Goal: Use online tool/utility: Utilize a website feature to perform a specific function

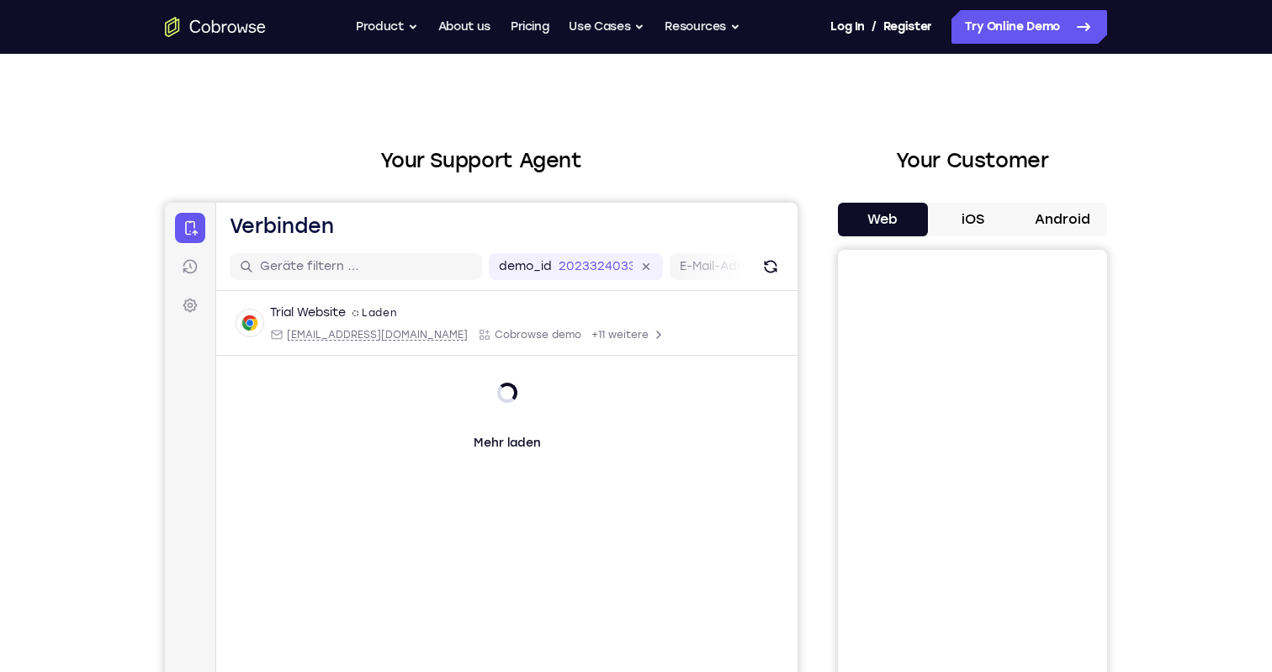
scroll to position [13, 0]
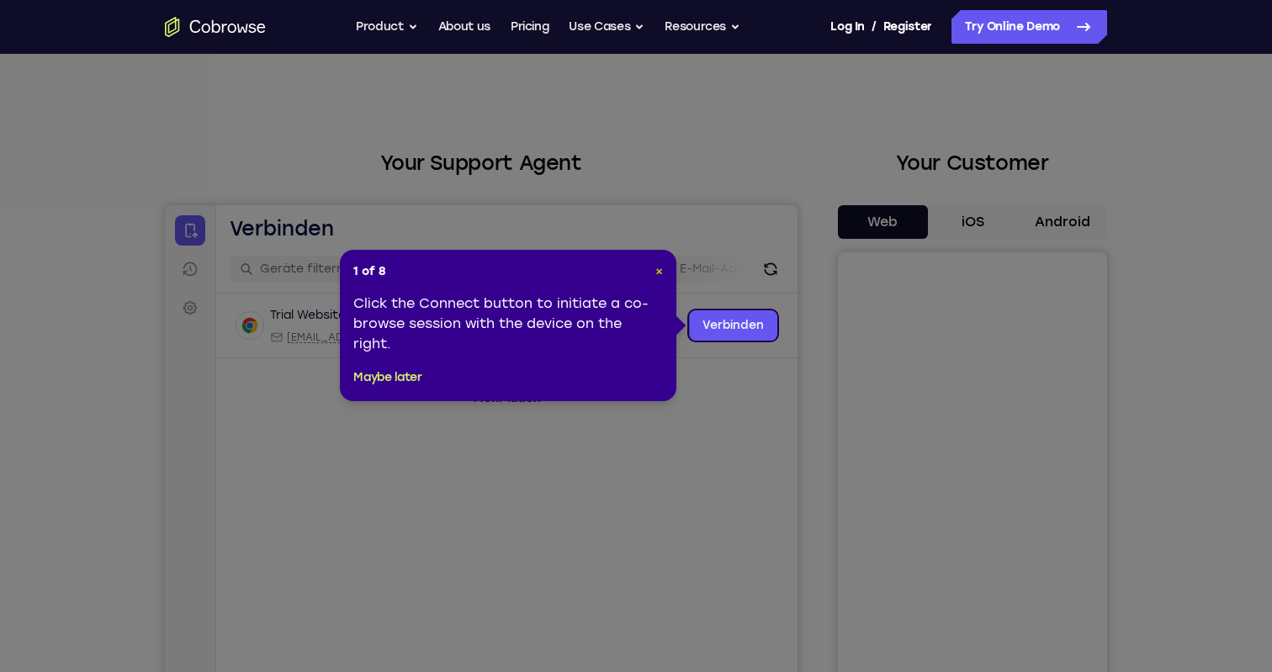
click at [663, 273] on span "×" at bounding box center [659, 271] width 8 height 14
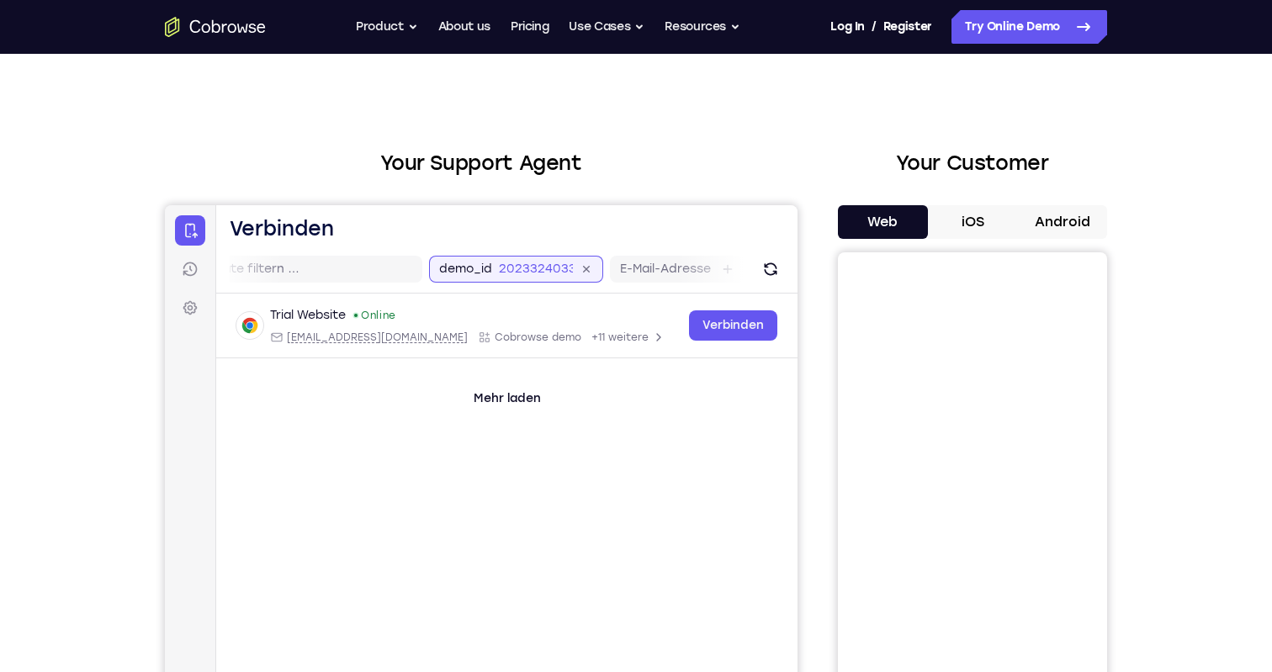
click at [603, 267] on div "demo_id 2023324033 2023324033 E-Mail-Adresse Benutzer-ID Geräte-ID Gerätename" at bounding box center [768, 269] width 679 height 27
drag, startPoint x: 470, startPoint y: 270, endPoint x: 540, endPoint y: 270, distance: 70.7
click at [540, 270] on input "2023324033" at bounding box center [507, 269] width 74 height 17
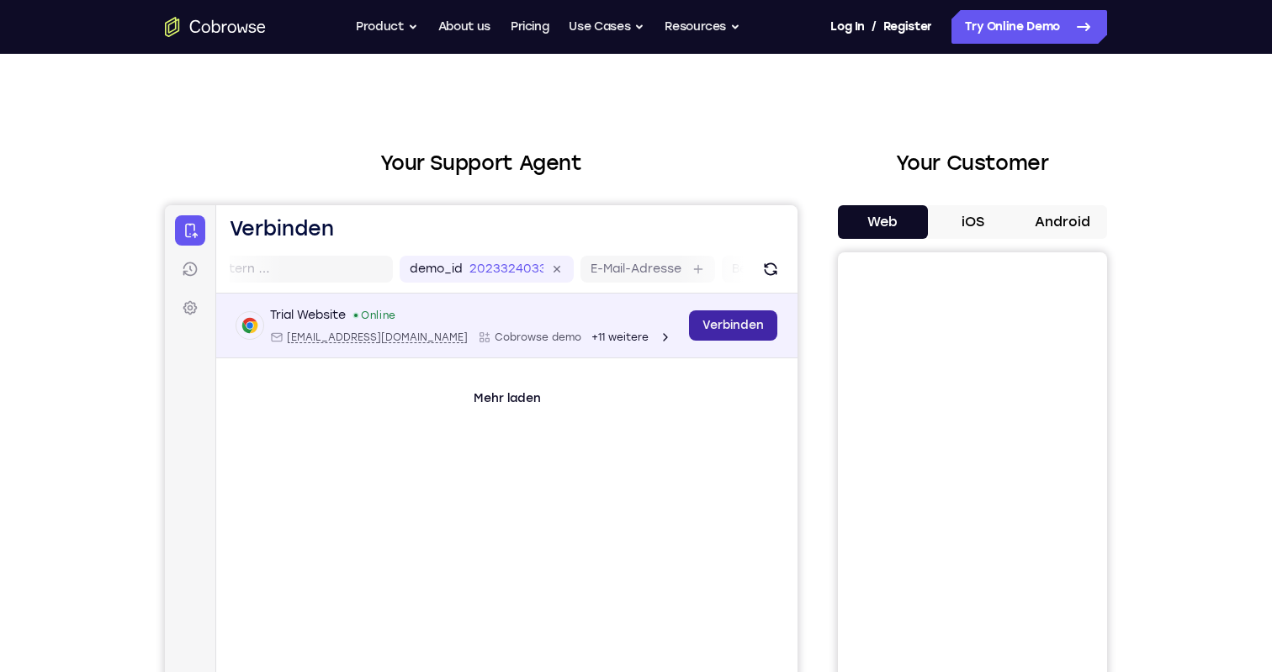
click at [730, 332] on link "Verbinden" at bounding box center [733, 325] width 88 height 30
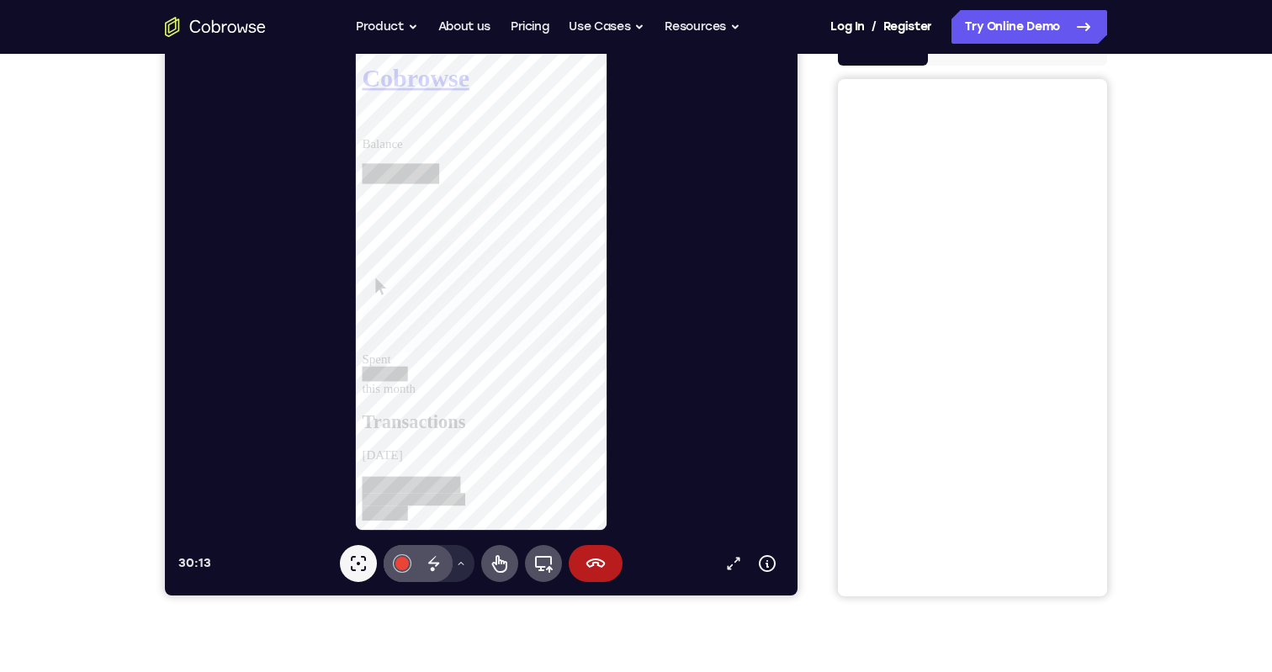
scroll to position [220, 0]
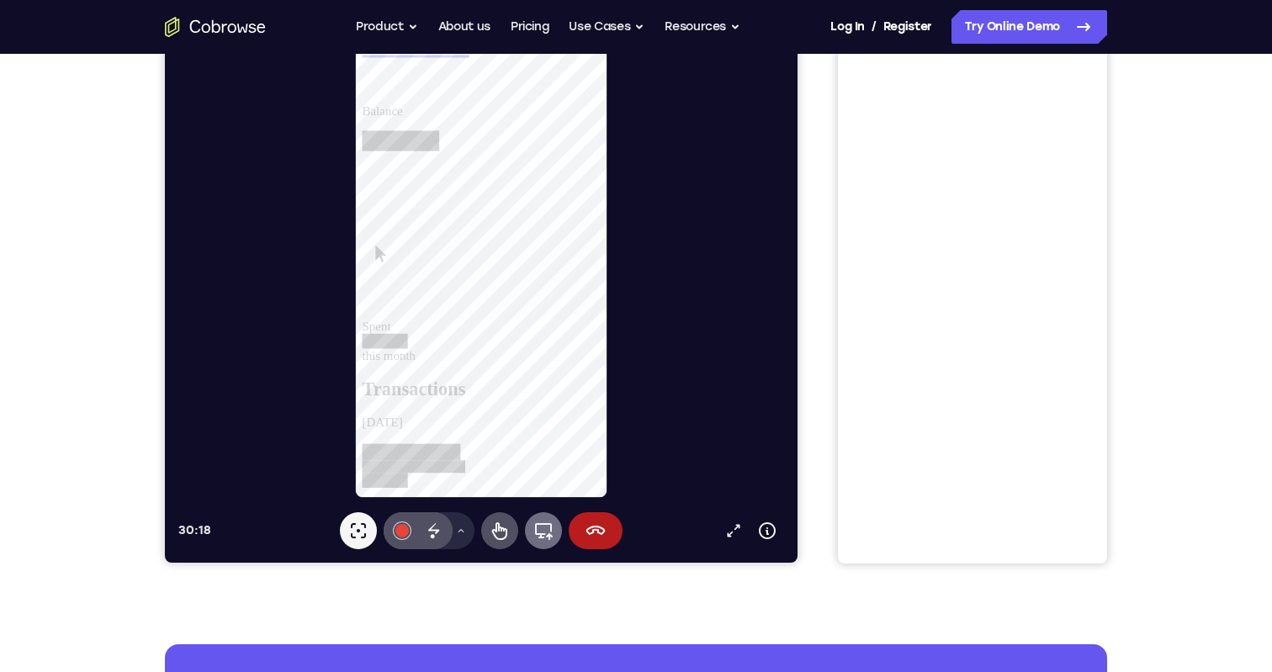
click at [533, 534] on icon at bounding box center [543, 531] width 20 height 20
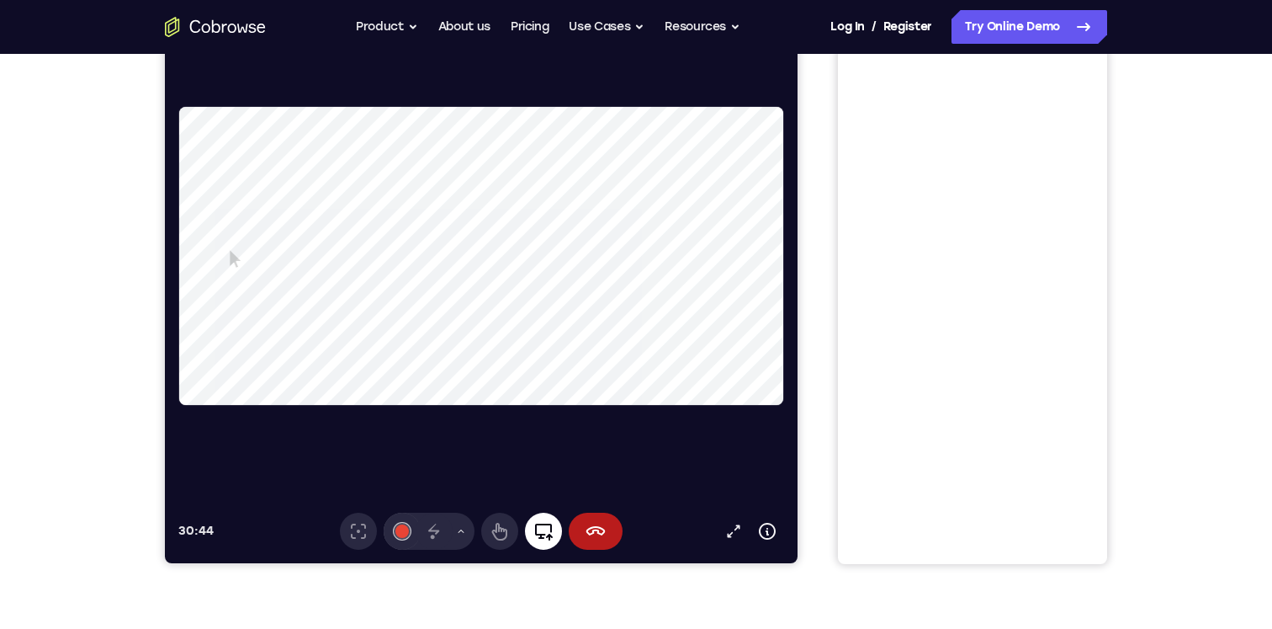
click at [544, 525] on icon at bounding box center [543, 531] width 20 height 20
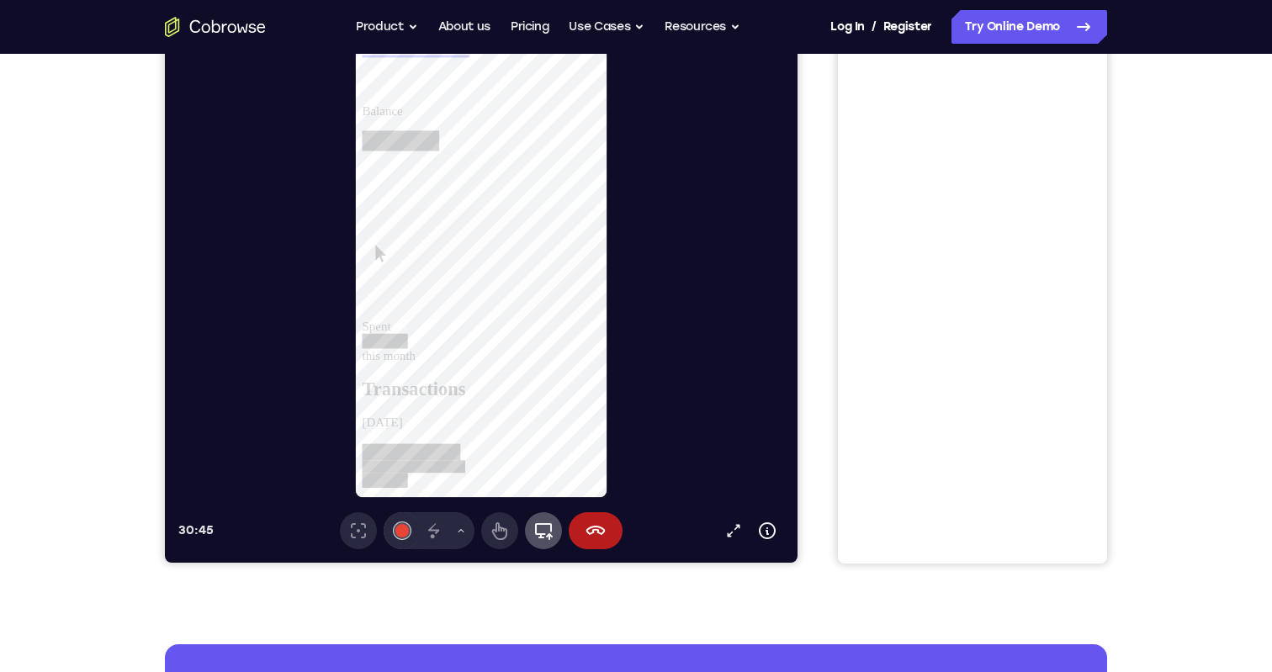
scroll to position [0, 0]
click at [493, 539] on icon at bounding box center [500, 531] width 20 height 20
click at [494, 536] on icon at bounding box center [500, 531] width 20 height 20
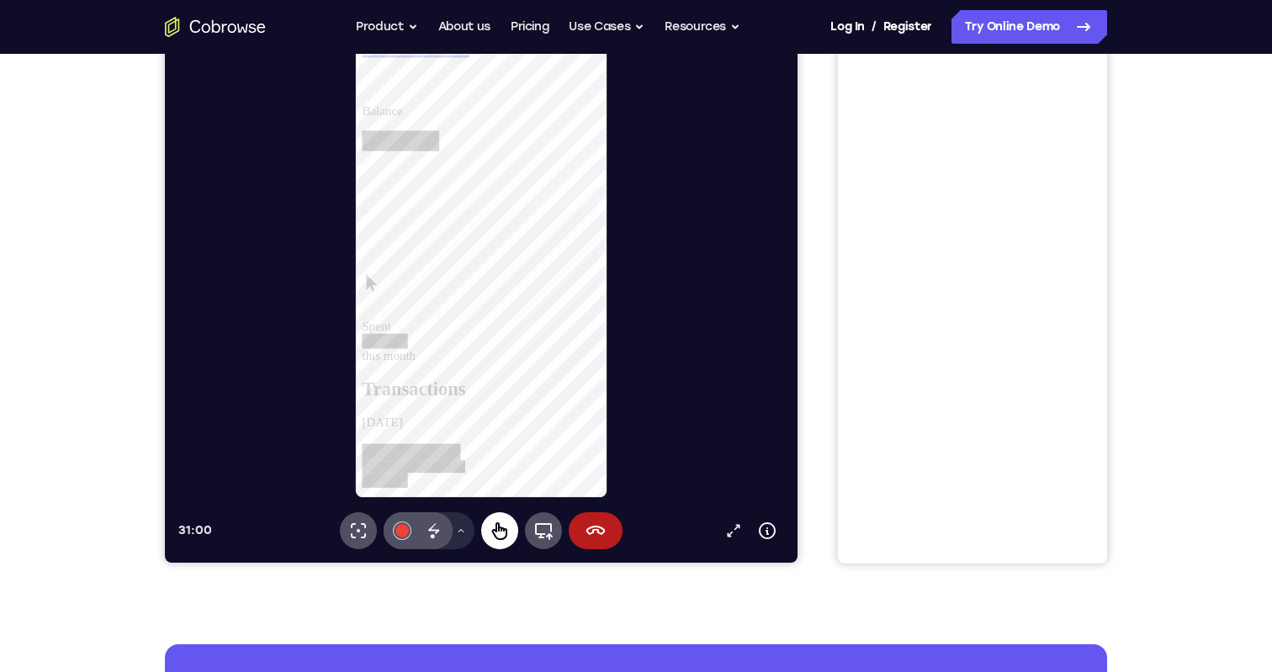
click at [501, 539] on icon at bounding box center [499, 532] width 15 height 18
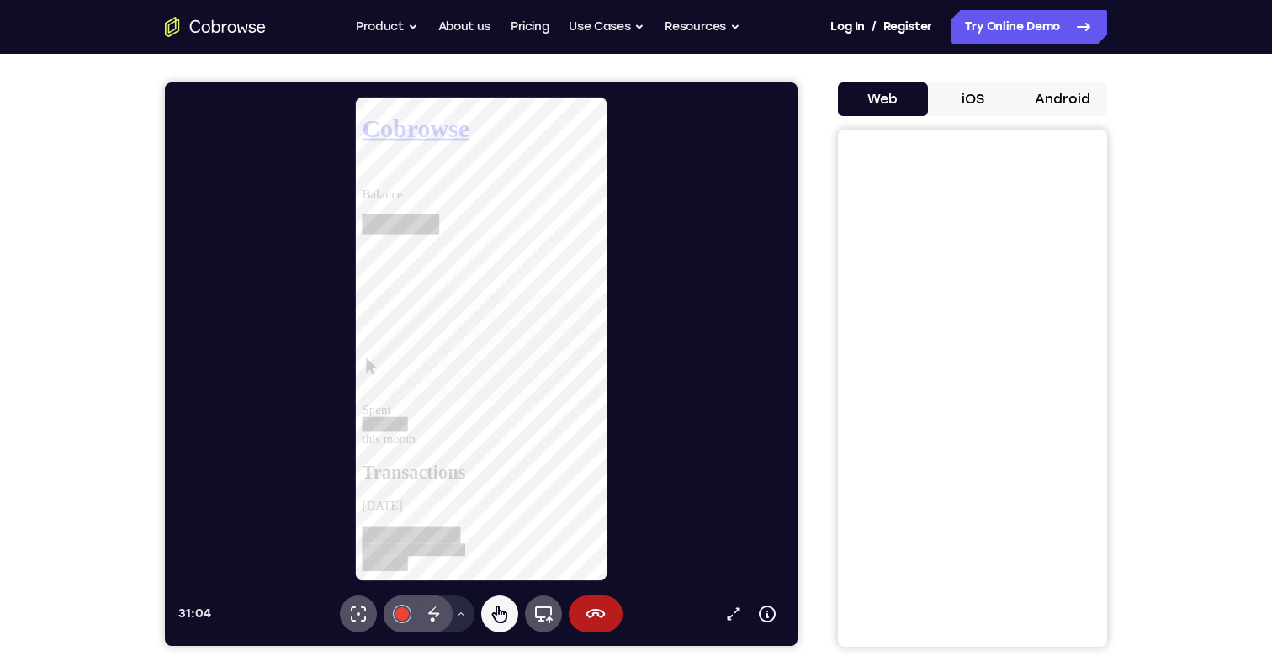
scroll to position [135, 0]
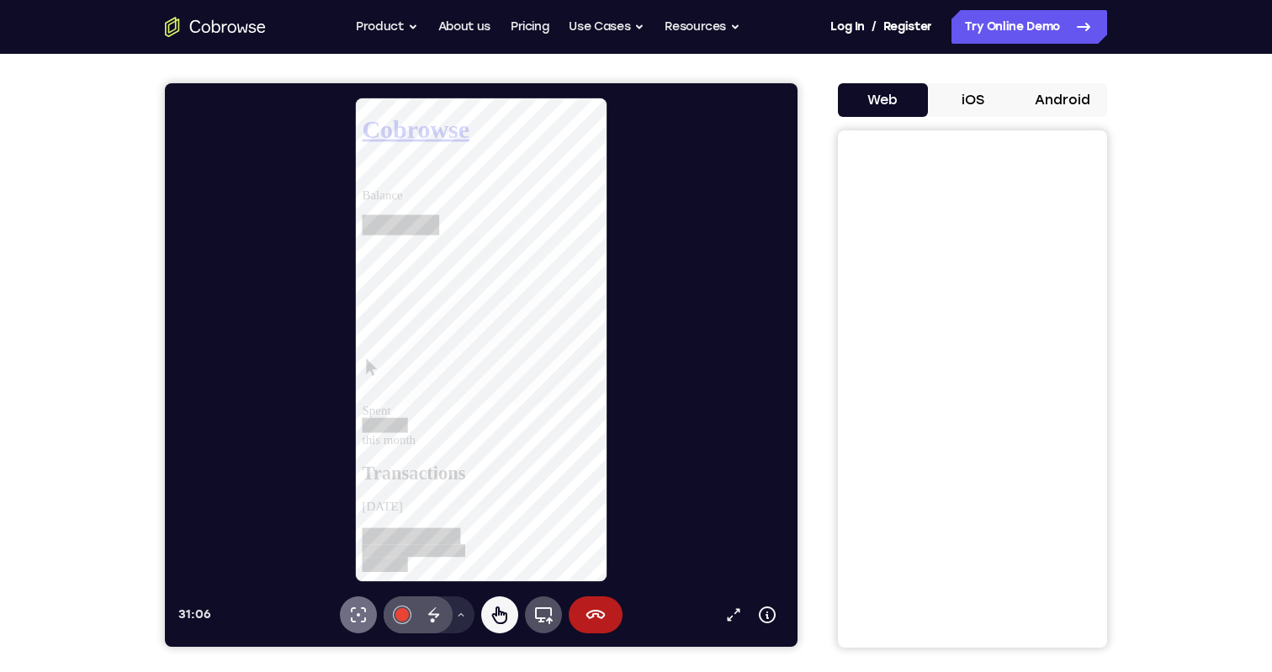
click at [358, 608] on icon at bounding box center [358, 615] width 20 height 20
click at [736, 615] on icon at bounding box center [733, 615] width 17 height 17
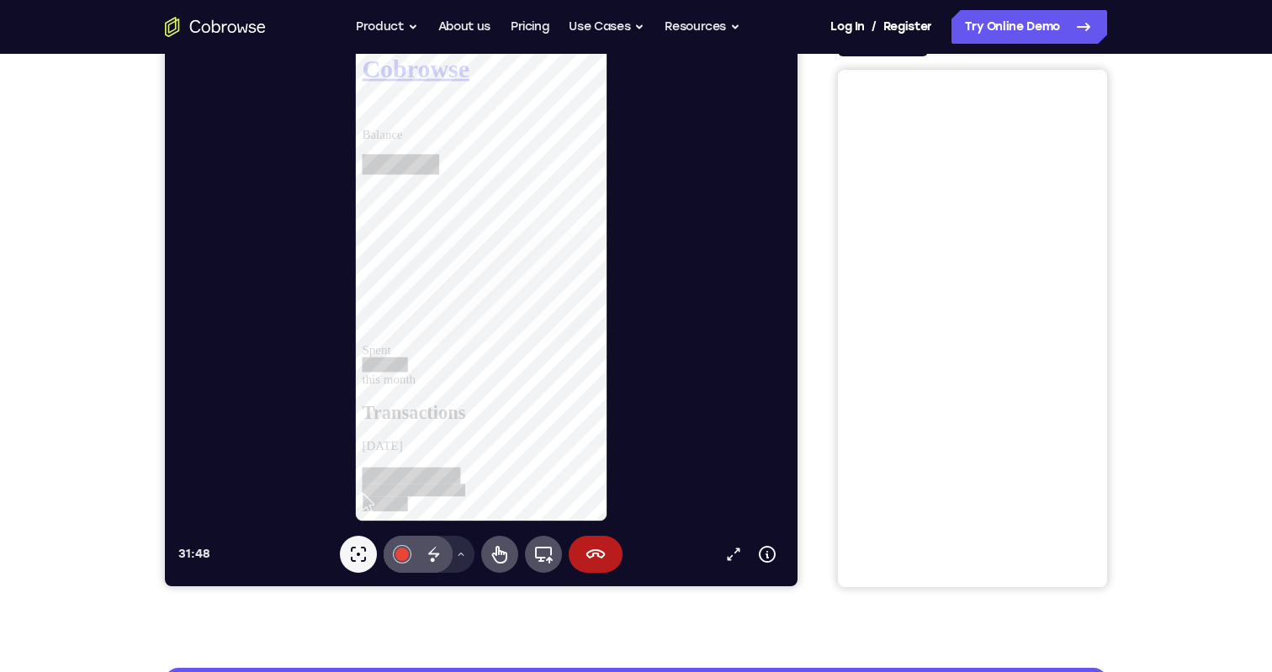
scroll to position [0, 0]
